Goal: Complete application form

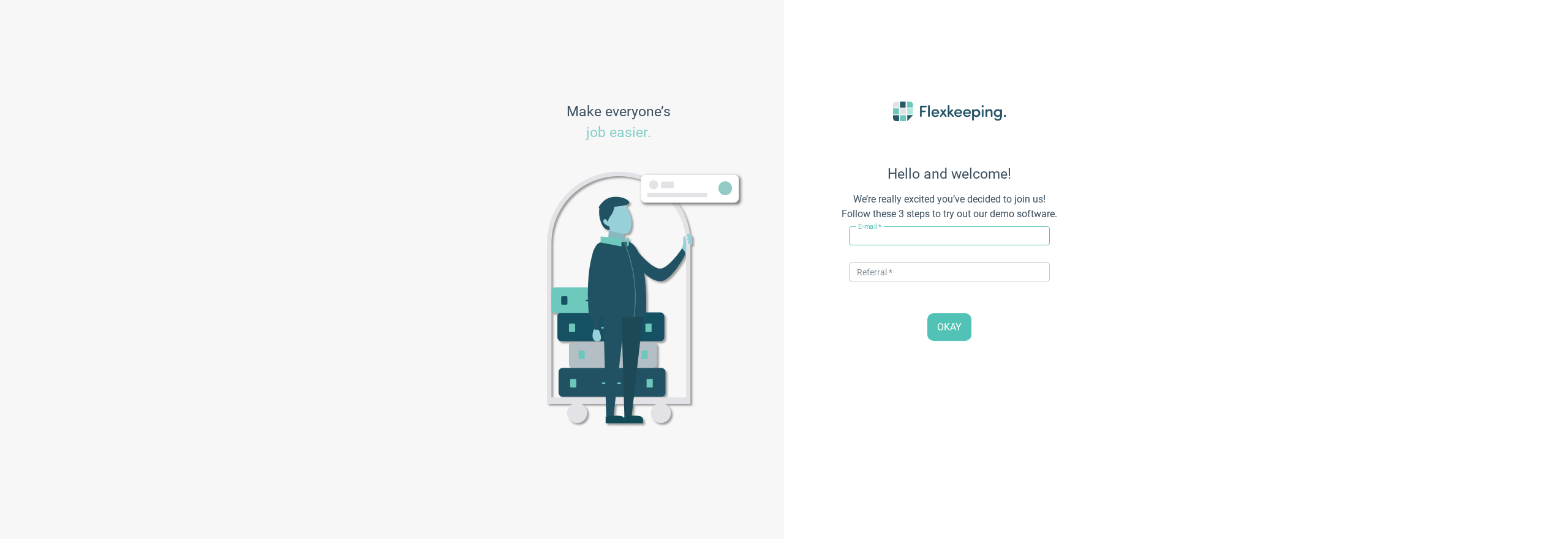
click at [907, 233] on input "text" at bounding box center [949, 236] width 201 height 19
click at [897, 234] on input "[EMAIL_ADDRESS][DOMAIN_NAME]" at bounding box center [949, 236] width 201 height 19
type input "[EMAIL_ADDRESS][DOMAIN_NAME]"
click at [889, 267] on input "text" at bounding box center [949, 273] width 201 height 19
type input "QAMAGIC"
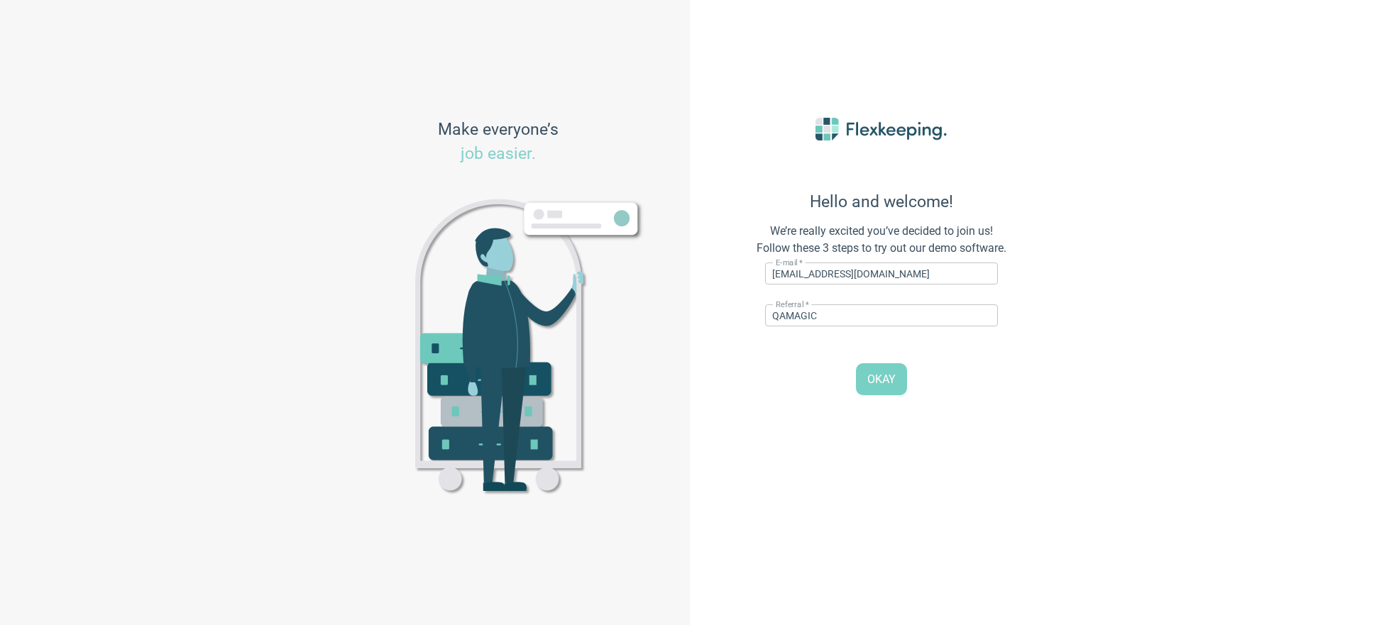
click at [898, 386] on button "OKAY" at bounding box center [881, 379] width 51 height 32
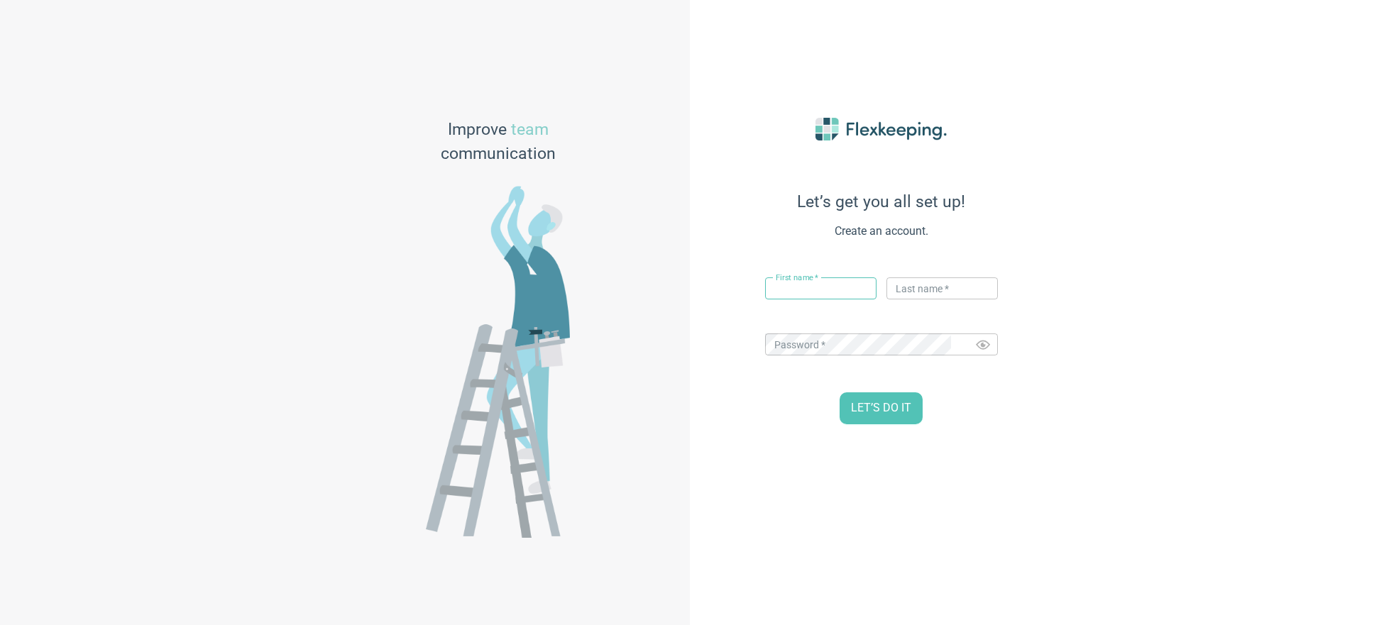
click at [817, 288] on input "text" at bounding box center [820, 289] width 111 height 22
type input "asd"
click at [934, 287] on input "text" at bounding box center [942, 289] width 111 height 22
type input "123"
click at [884, 410] on span "LET’S DO IT" at bounding box center [881, 408] width 60 height 16
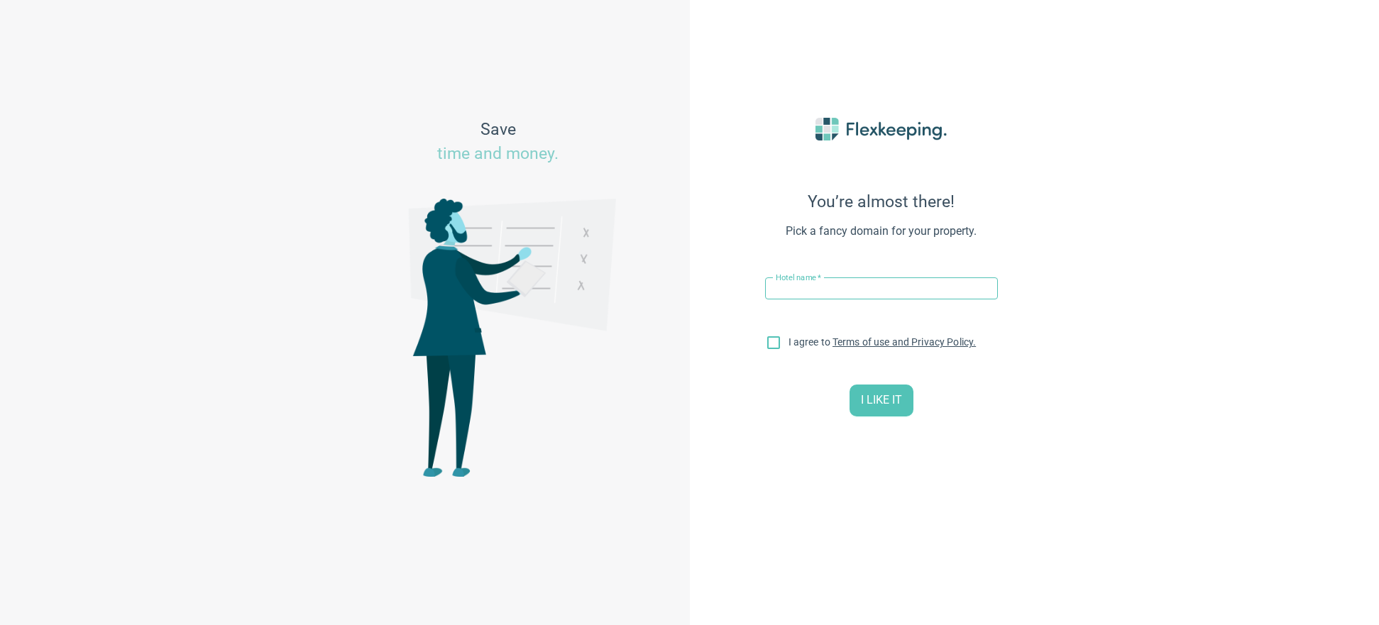
click at [821, 293] on input "text" at bounding box center [881, 289] width 233 height 22
type input "hotel 0904"
click at [768, 342] on input "I agree to Terms of use and Privacy Policy." at bounding box center [774, 346] width 30 height 30
checkbox input "true"
click at [819, 287] on input "hotel 0904" at bounding box center [881, 289] width 233 height 22
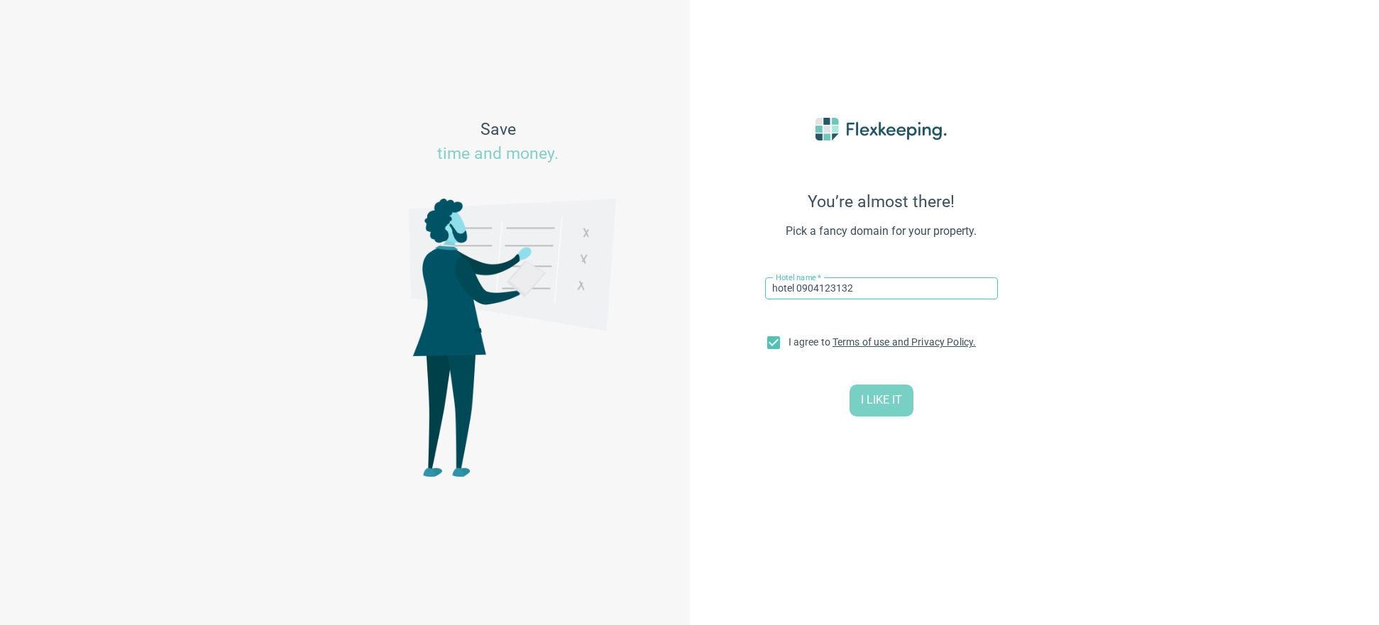
type input "hotel 0904123132"
click at [884, 400] on span "I LIKE IT" at bounding box center [881, 401] width 41 height 16
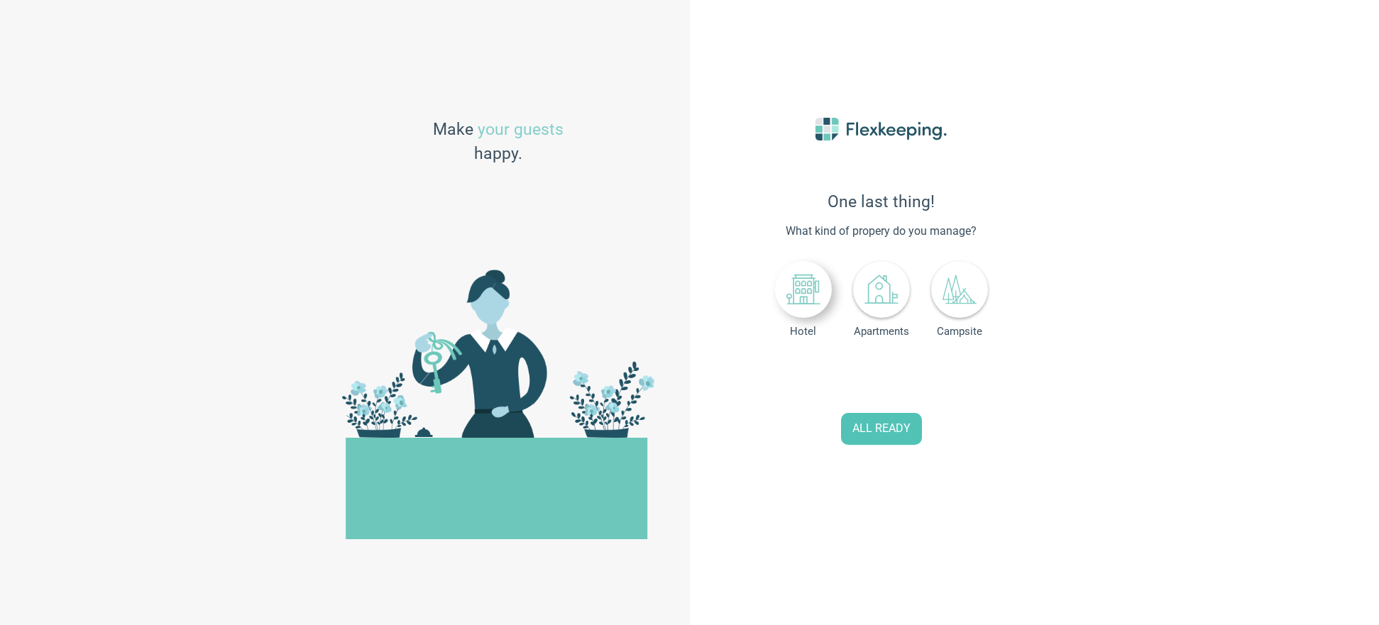
click at [797, 287] on icon at bounding box center [804, 290] width 34 height 34
drag, startPoint x: 905, startPoint y: 367, endPoint x: 915, endPoint y: 368, distance: 10.0
click at [905, 367] on input "0" at bounding box center [910, 378] width 62 height 31
click at [931, 371] on icon "up" at bounding box center [932, 371] width 5 height 5
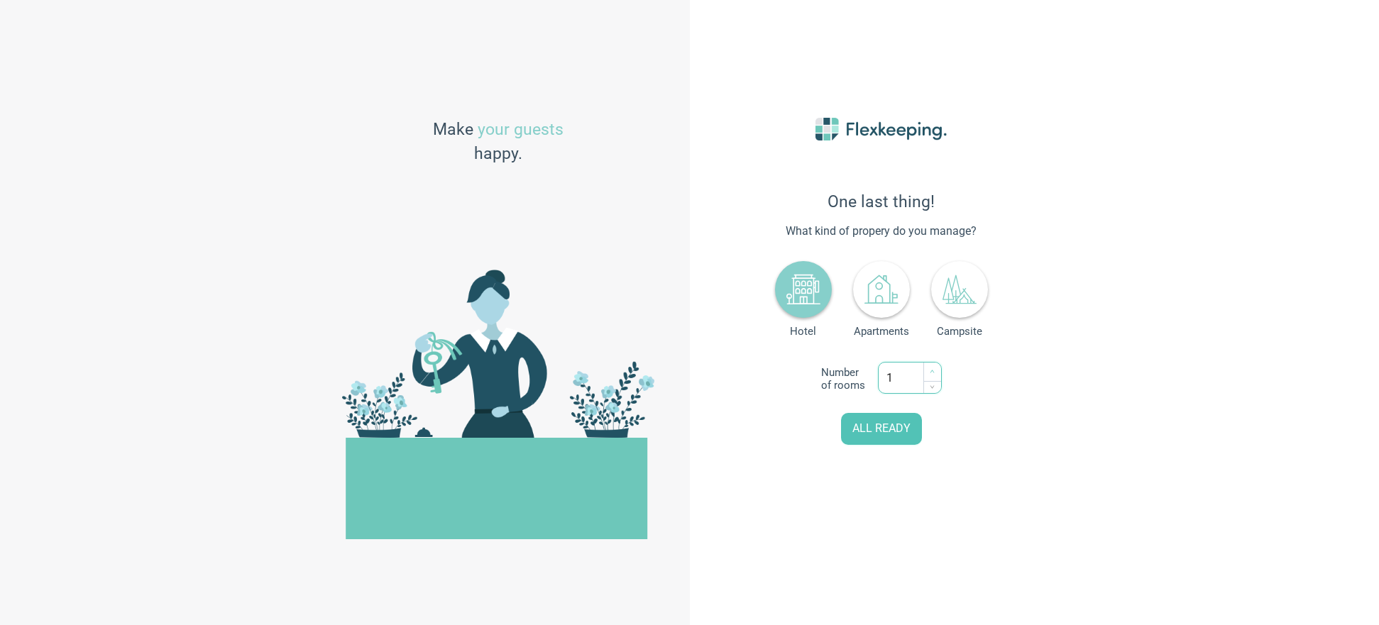
click at [931, 370] on icon "up" at bounding box center [932, 371] width 5 height 5
type input "4"
click at [931, 370] on icon "up" at bounding box center [932, 371] width 5 height 5
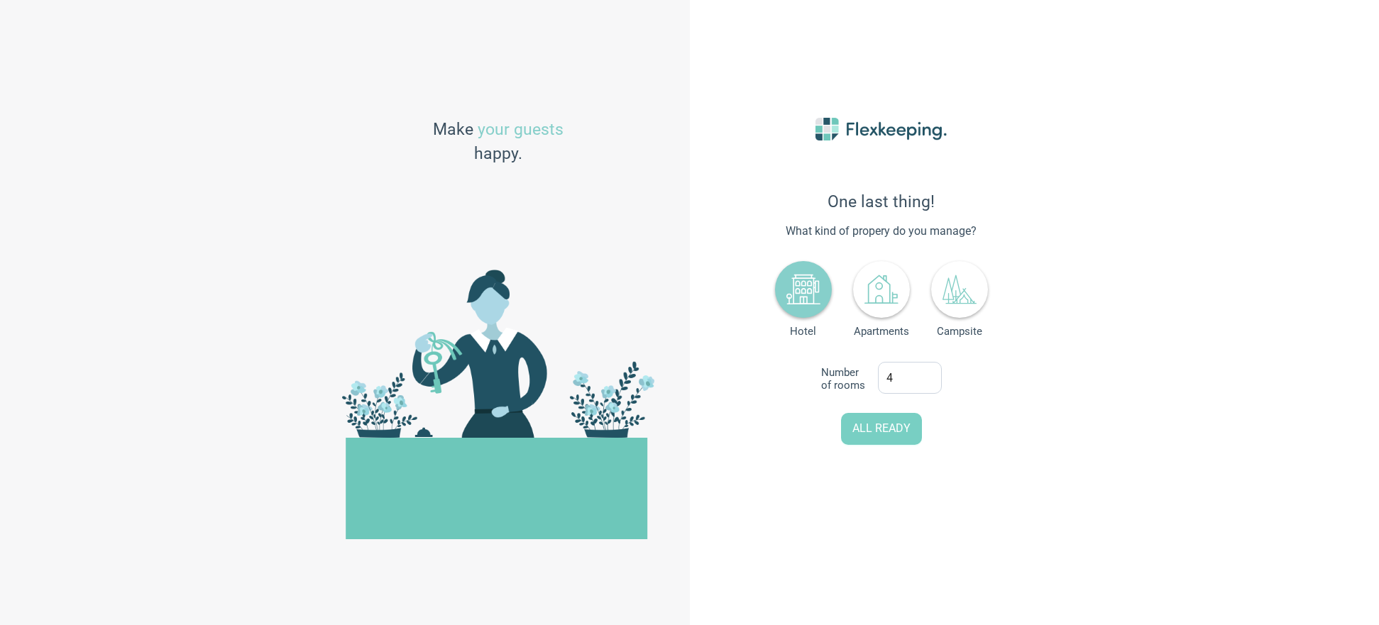
click at [891, 422] on span "ALL READY" at bounding box center [882, 429] width 58 height 16
